Goal: Task Accomplishment & Management: Complete application form

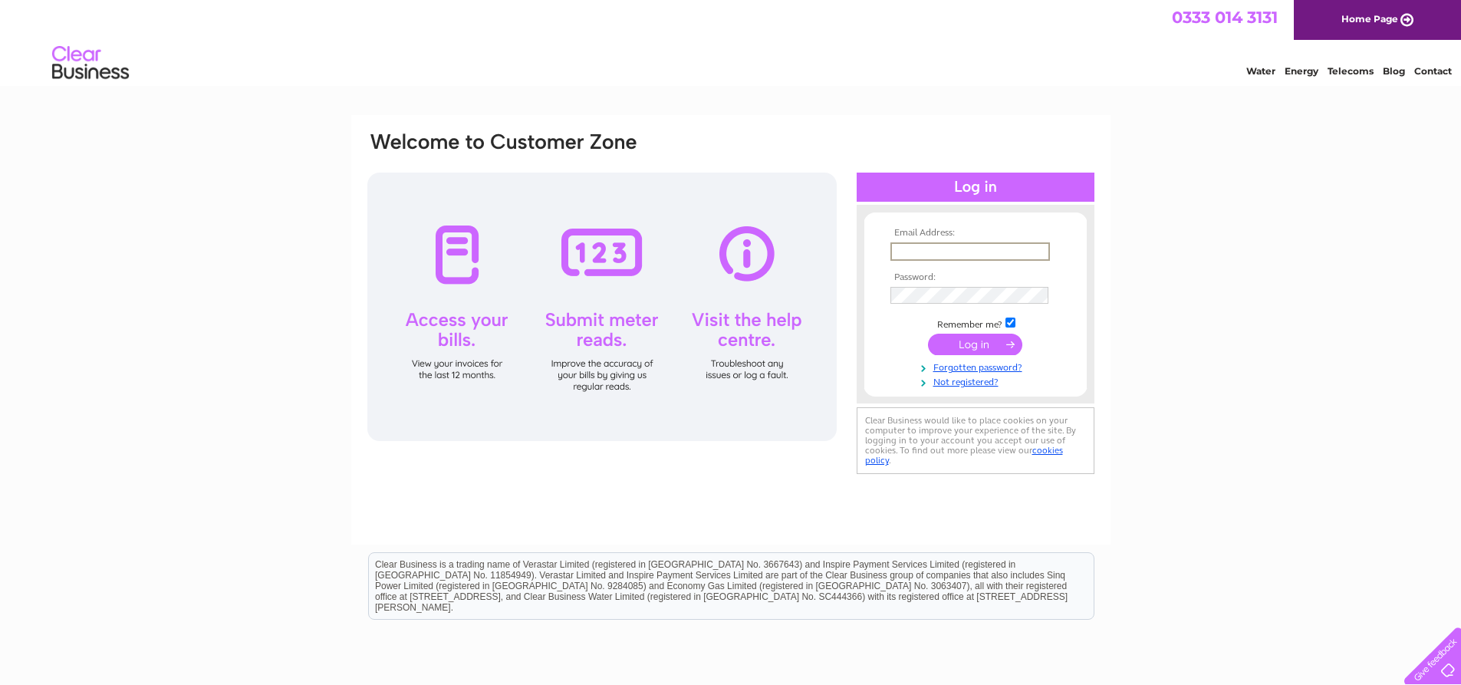
click at [929, 246] on input "text" at bounding box center [970, 251] width 160 height 18
click at [991, 335] on input "submit" at bounding box center [975, 342] width 94 height 21
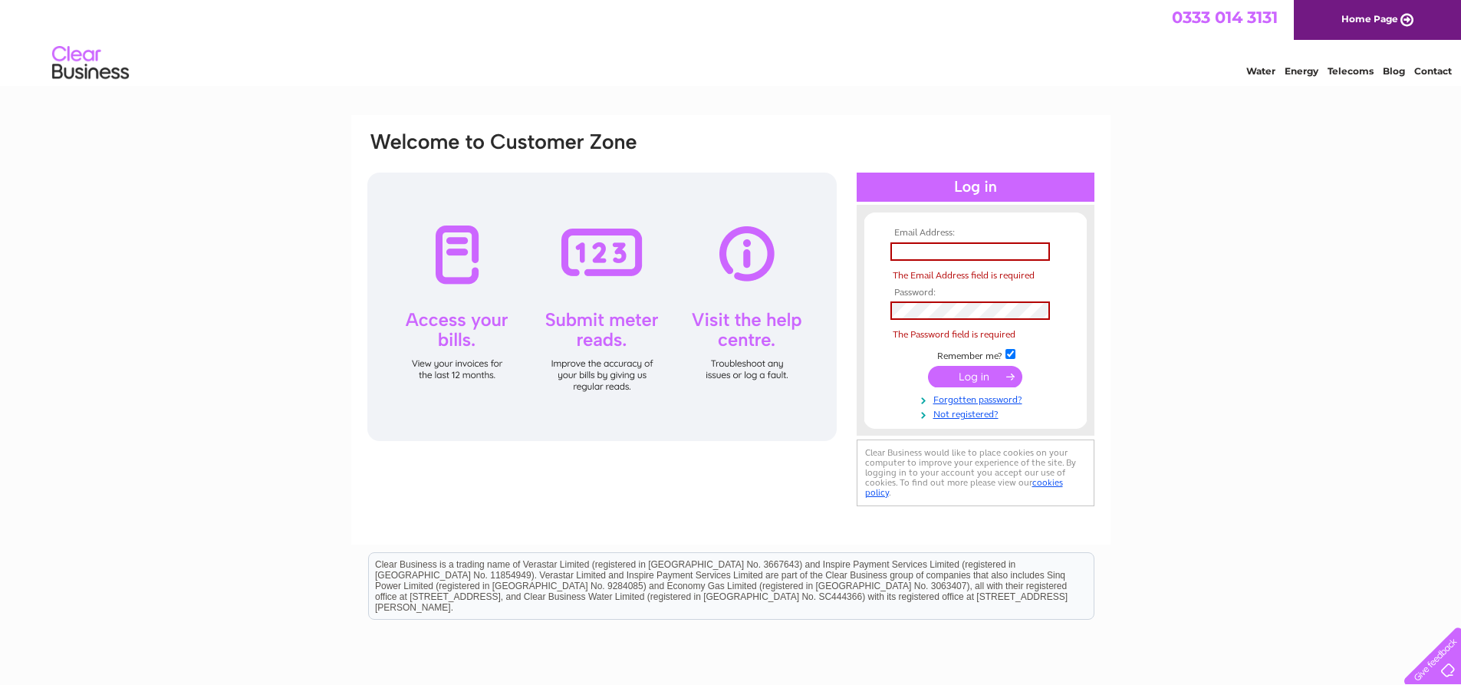
click at [982, 373] on input "submit" at bounding box center [975, 376] width 94 height 21
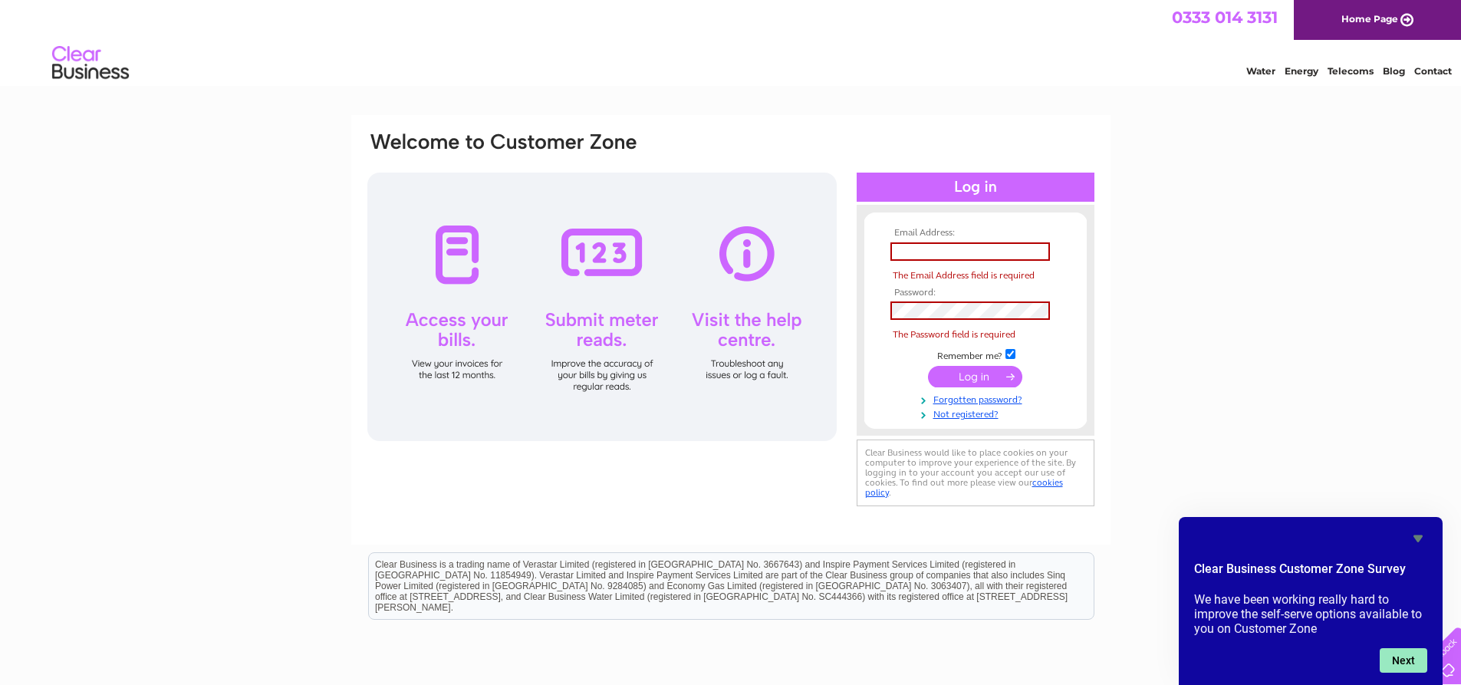
click at [1408, 657] on button "Next" at bounding box center [1404, 660] width 48 height 25
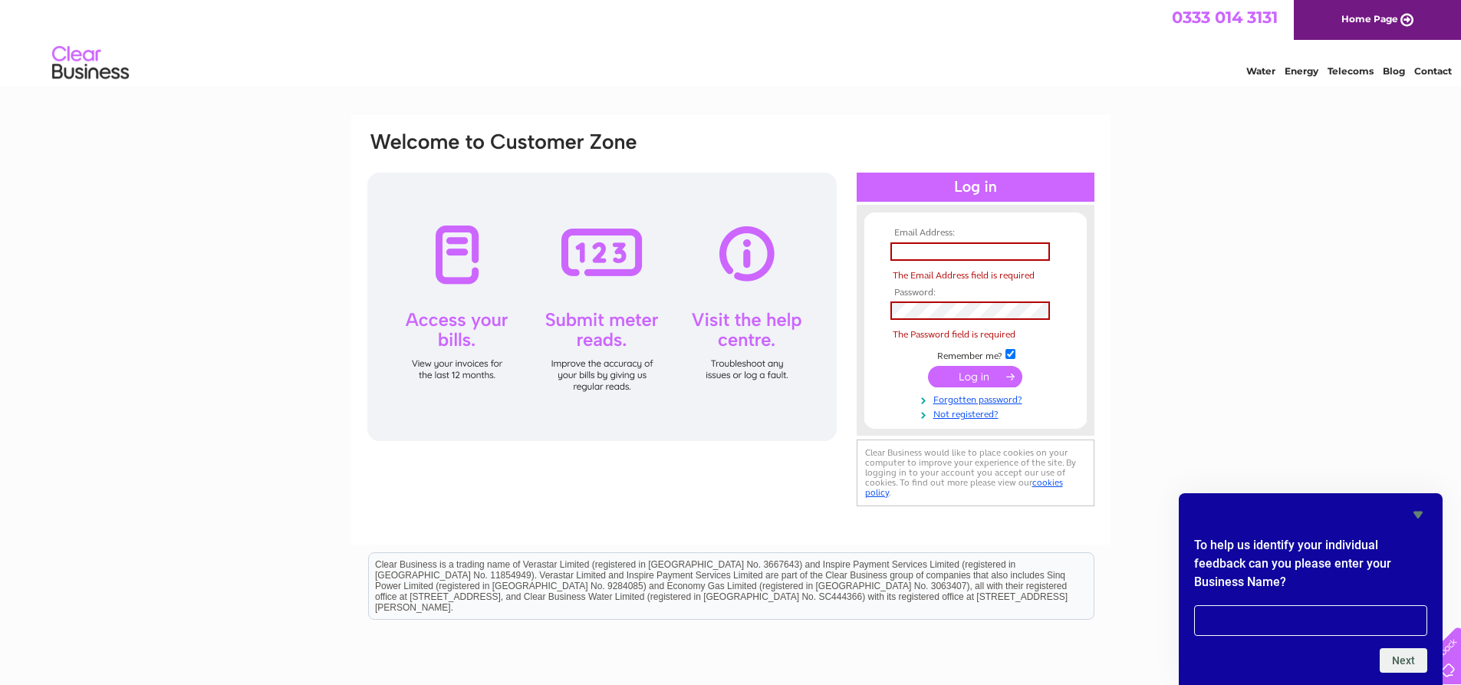
click at [1424, 514] on icon "Hide survey" at bounding box center [1418, 514] width 18 height 18
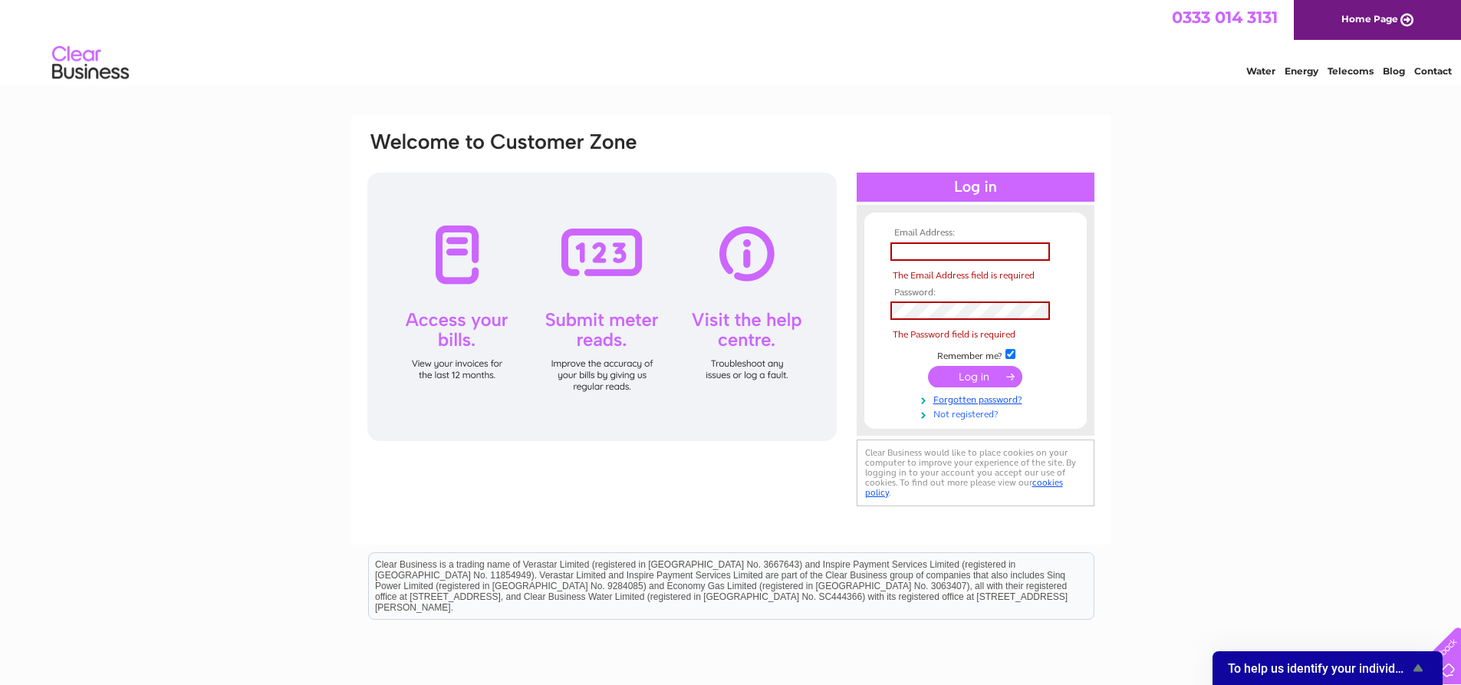
click at [977, 416] on link "Not registered?" at bounding box center [977, 413] width 174 height 15
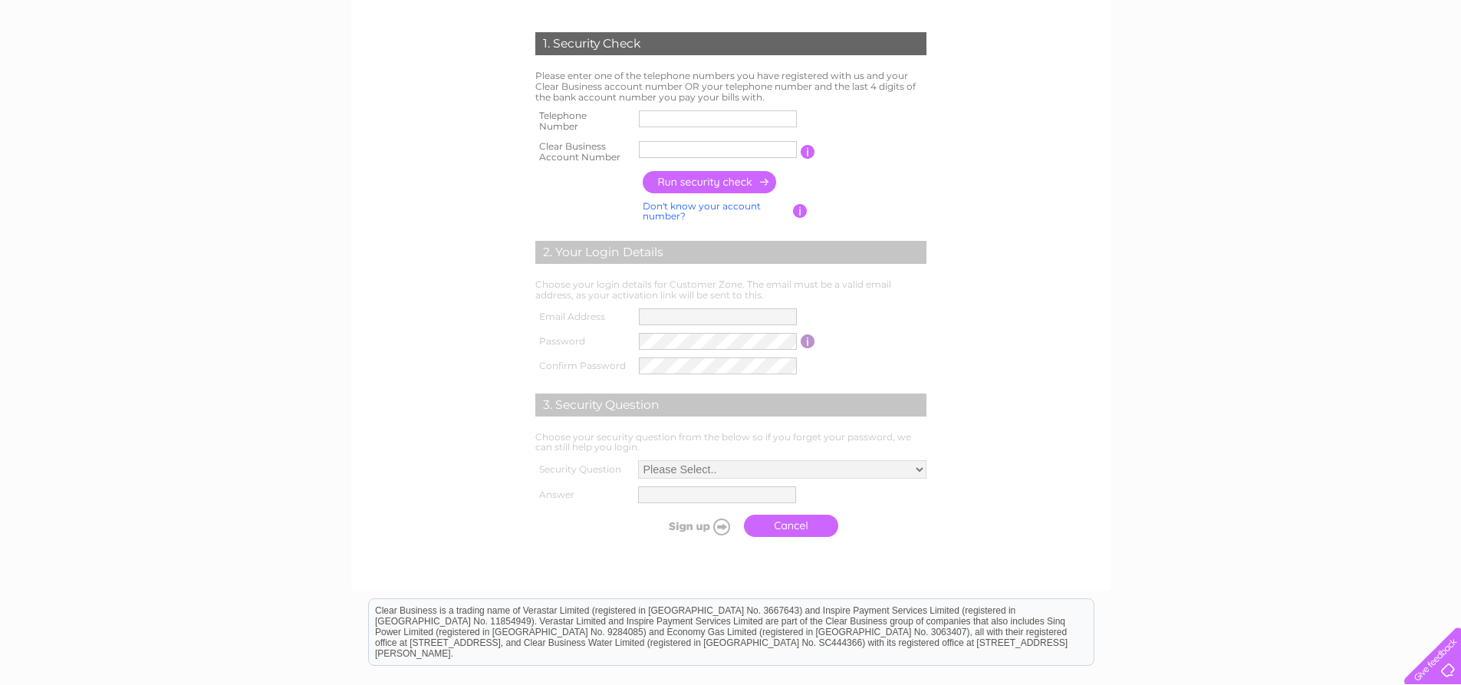
scroll to position [307, 0]
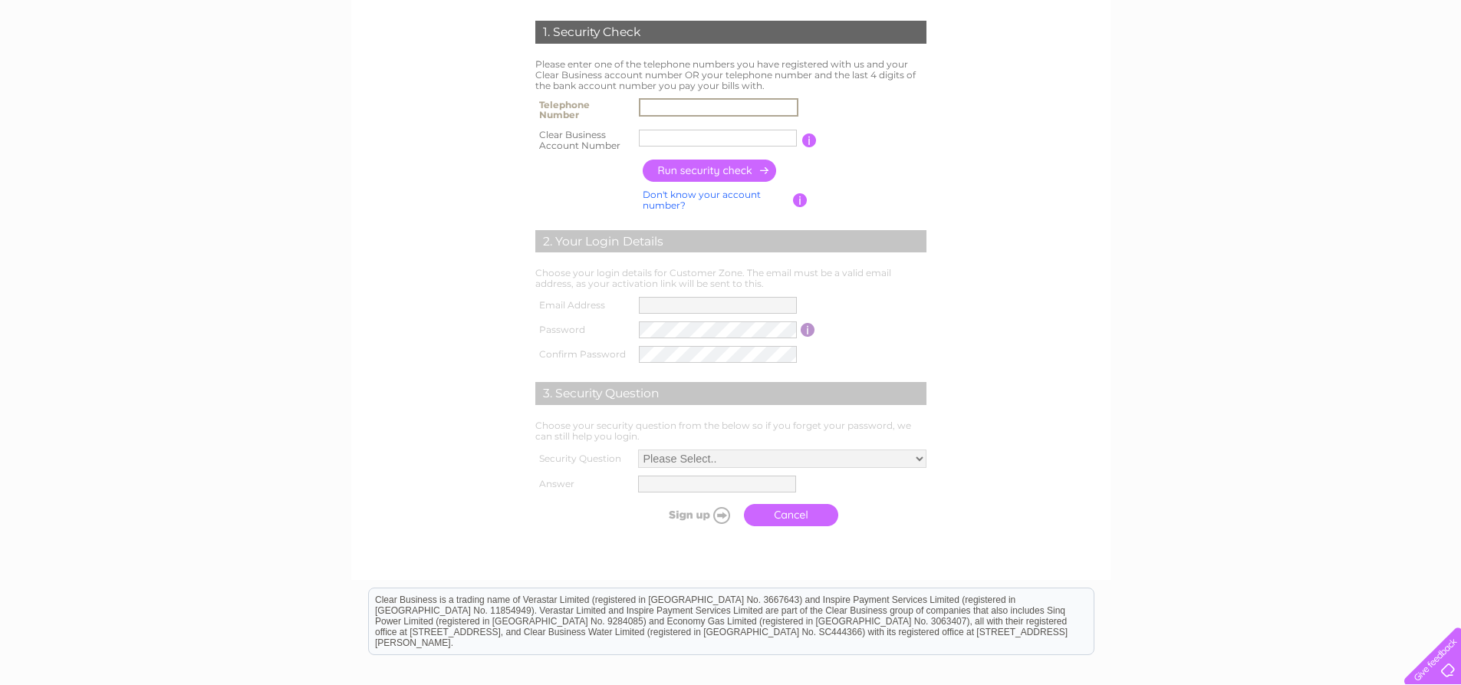
click at [686, 101] on input "text" at bounding box center [719, 107] width 160 height 18
click at [778, 139] on input "text" at bounding box center [719, 138] width 160 height 18
click at [758, 110] on input "text" at bounding box center [718, 107] width 158 height 17
click at [753, 140] on input "text" at bounding box center [719, 138] width 160 height 18
click at [738, 166] on input "button" at bounding box center [710, 171] width 135 height 22
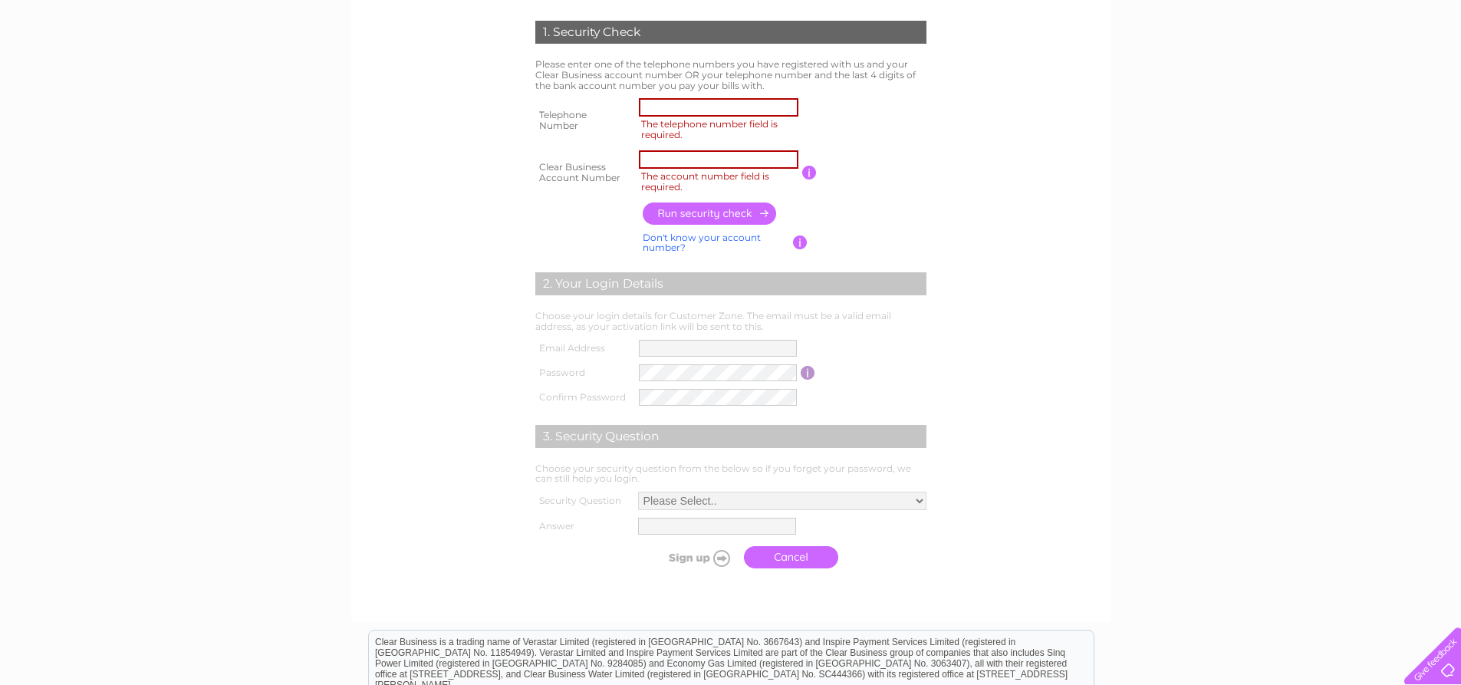
scroll to position [383, 0]
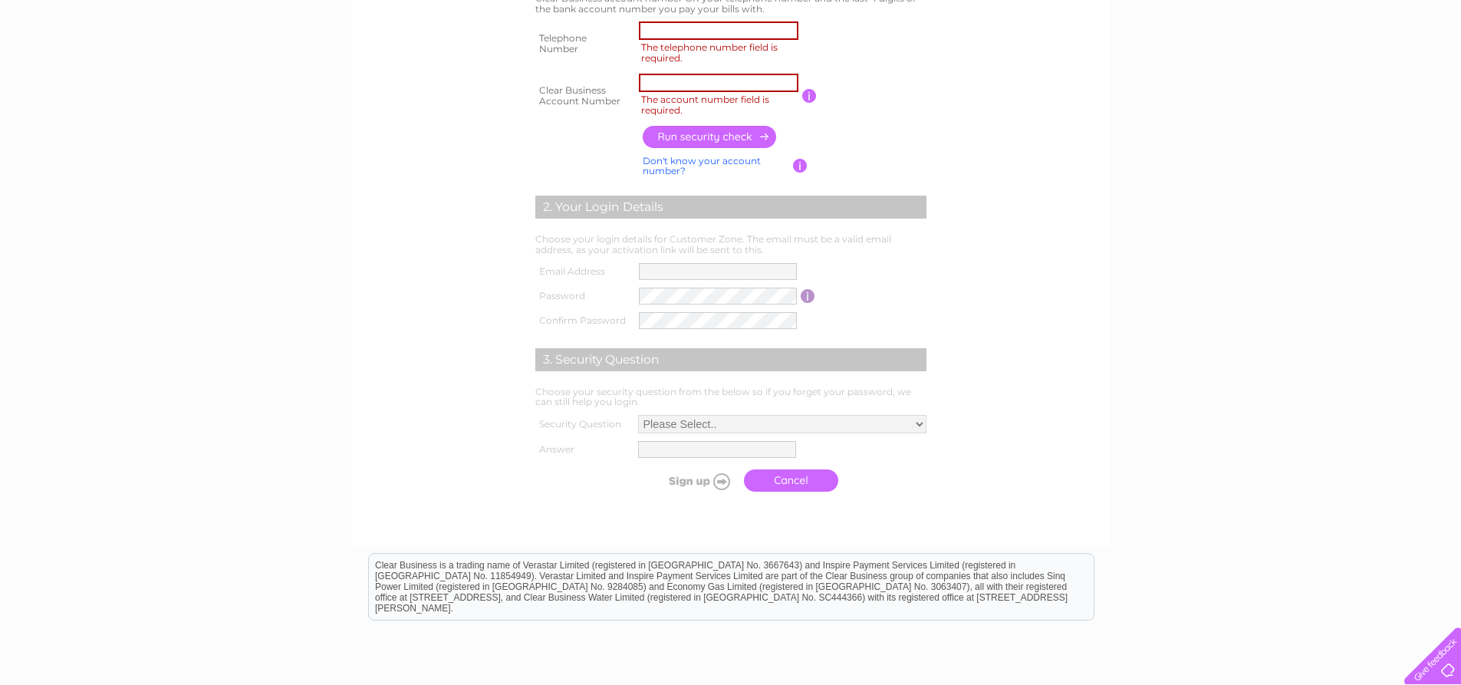
click at [847, 165] on td "If you can't find your Clear Business account number, tell us the last 4 digits…" at bounding box center [869, 166] width 123 height 29
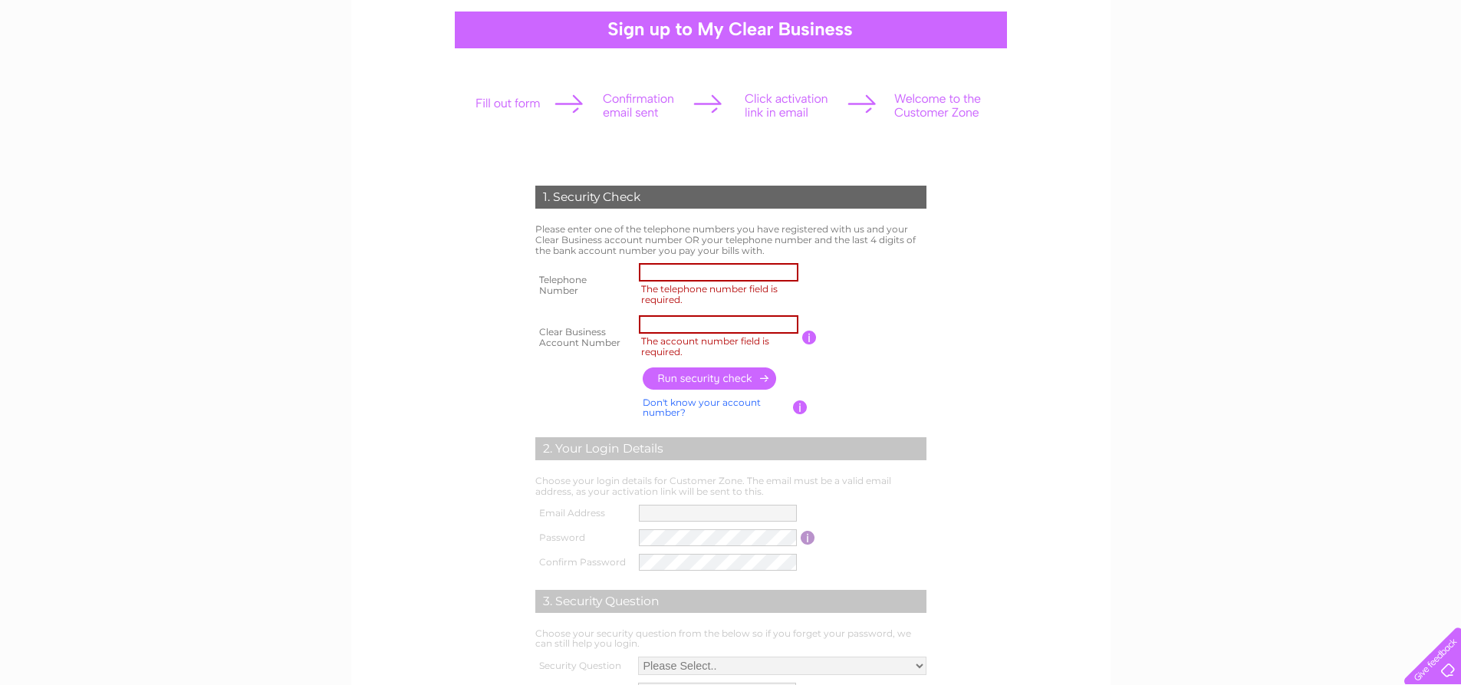
scroll to position [134, 0]
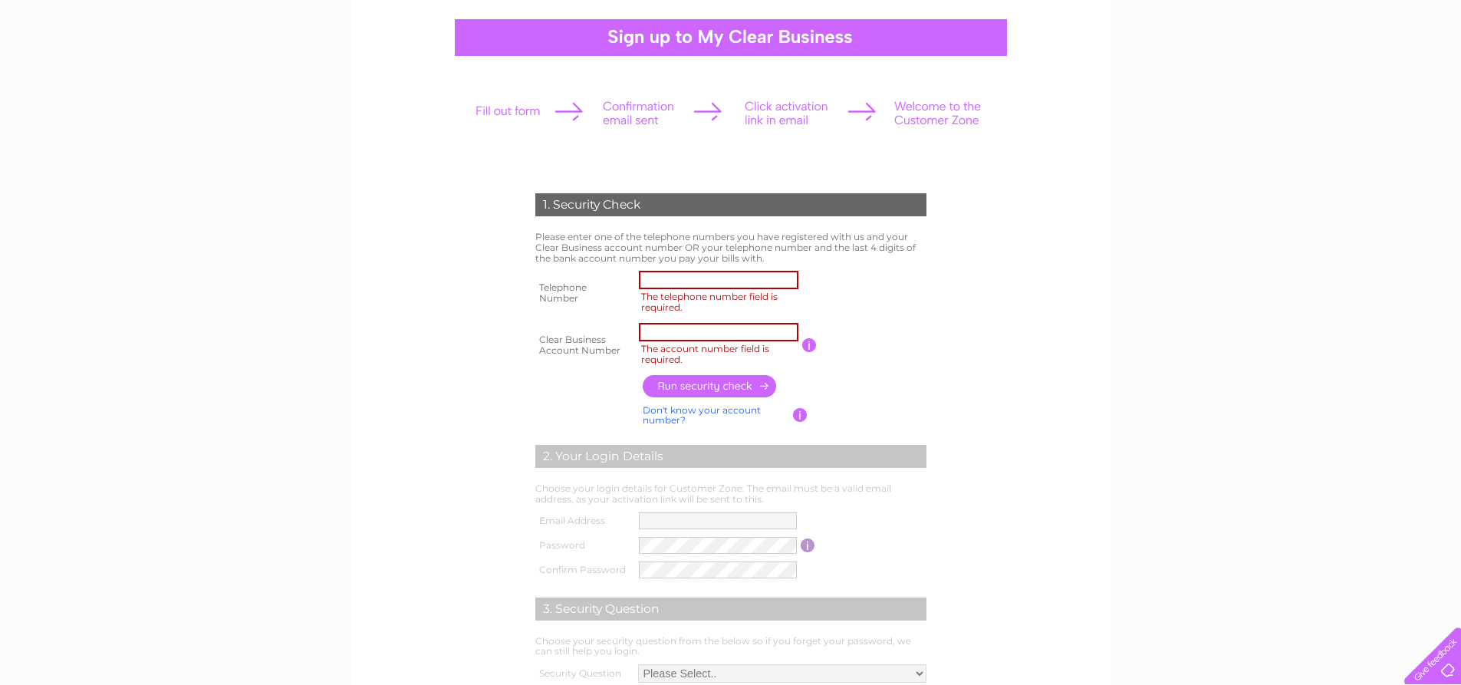
click at [793, 105] on div at bounding box center [730, 113] width 539 height 68
click at [870, 111] on div at bounding box center [730, 113] width 539 height 68
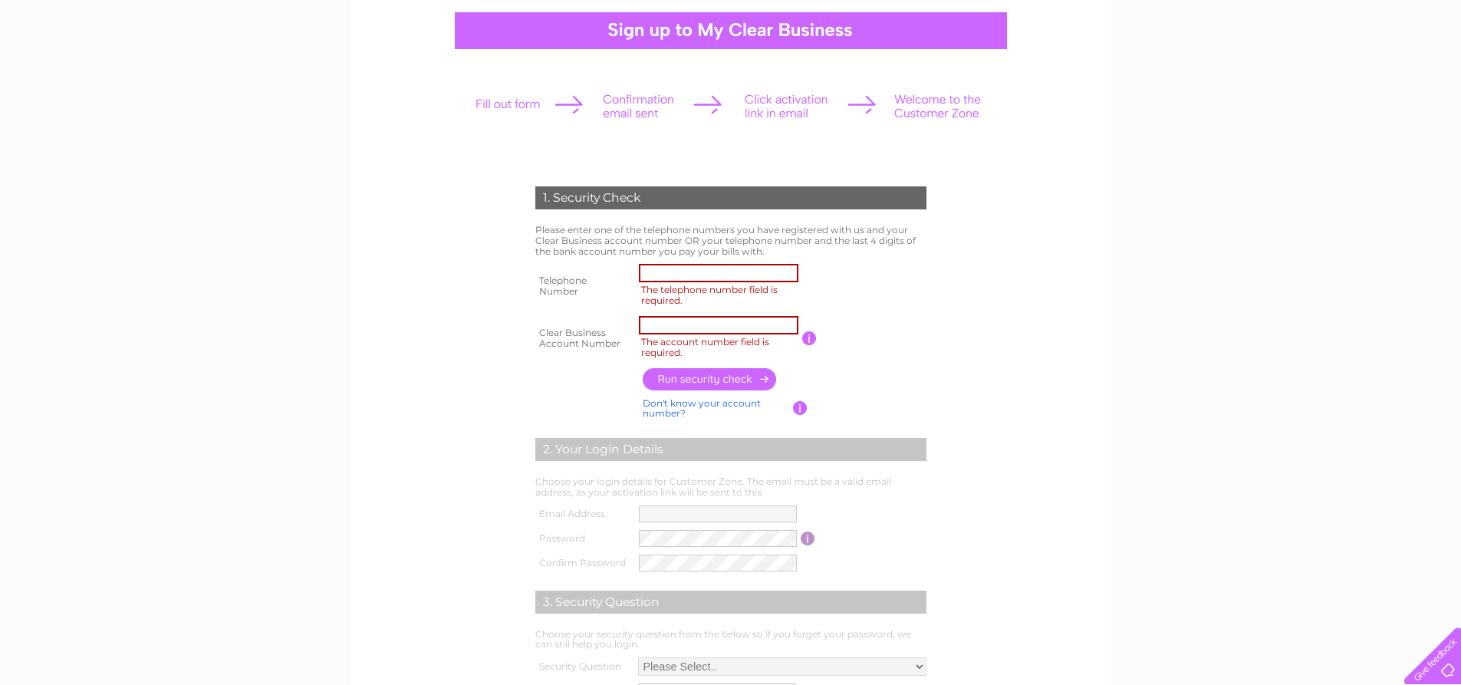
scroll to position [153, 0]
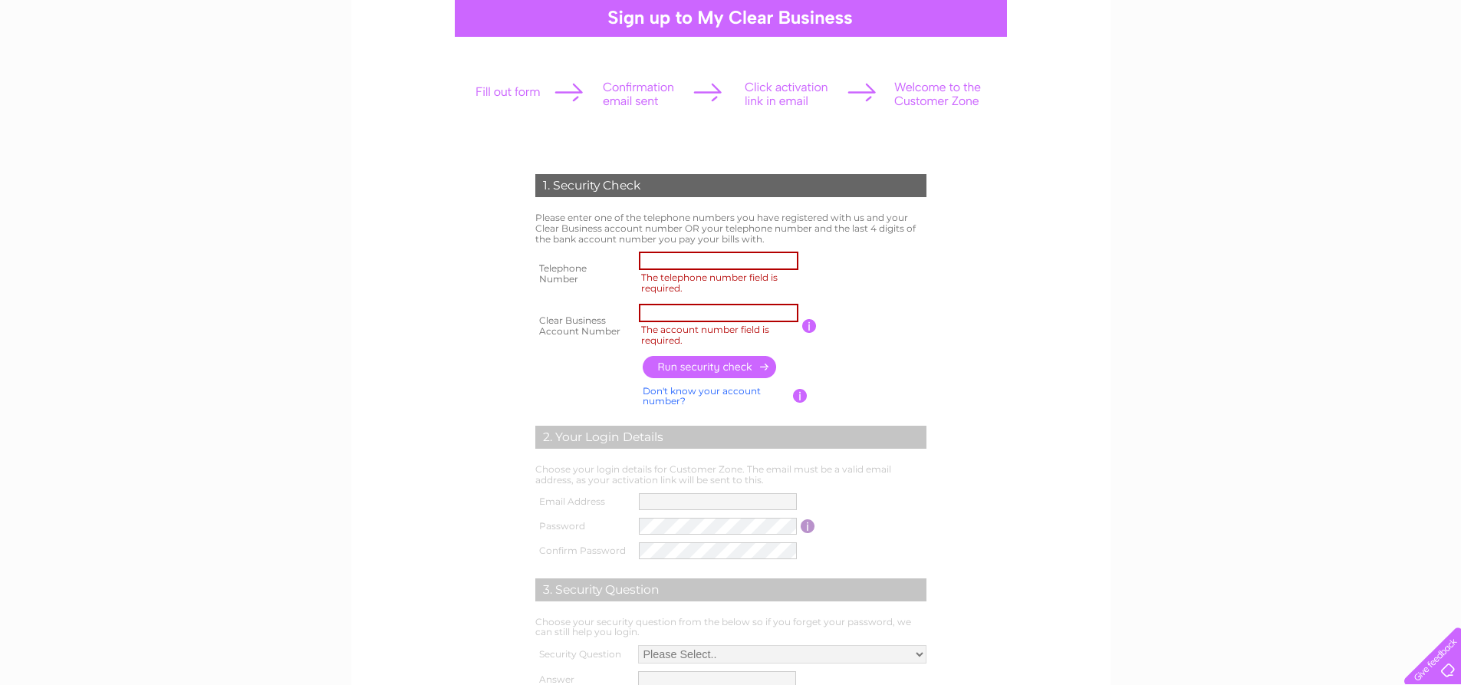
click at [818, 93] on div at bounding box center [730, 94] width 539 height 68
click at [759, 91] on div at bounding box center [730, 94] width 539 height 68
click at [777, 92] on div at bounding box center [730, 94] width 539 height 68
click at [777, 94] on div at bounding box center [730, 94] width 539 height 68
